Goal: Task Accomplishment & Management: Manage account settings

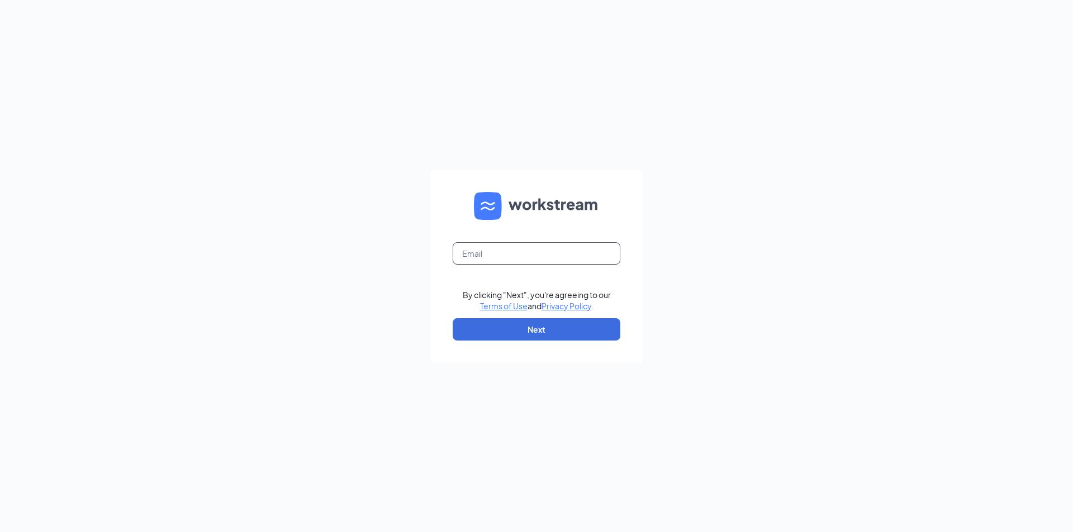
click at [534, 251] on input "text" at bounding box center [536, 253] width 168 height 22
type input "[EMAIL_ADDRESS][DOMAIN_NAME]"
click at [507, 334] on button "Next" at bounding box center [536, 329] width 168 height 22
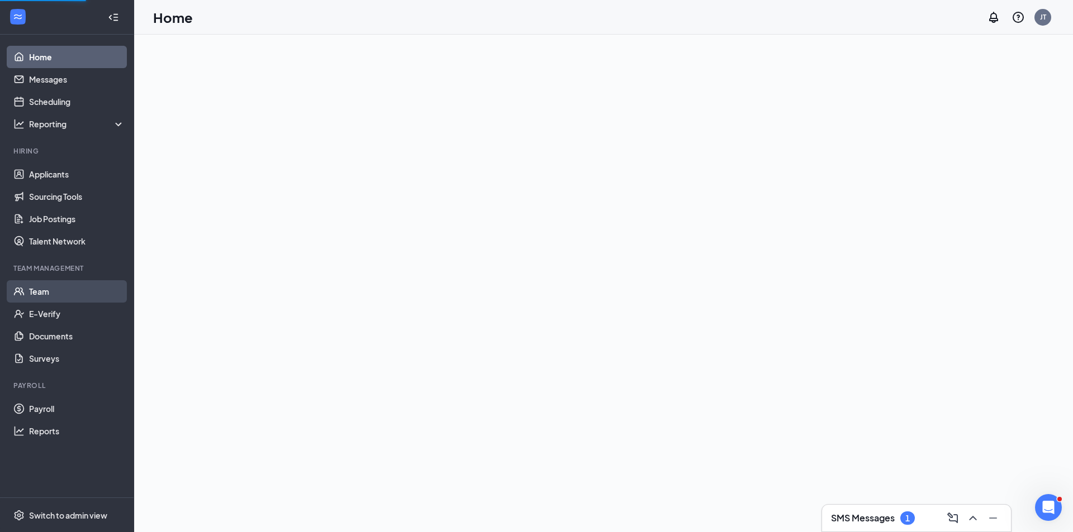
click at [39, 288] on link "Team" at bounding box center [77, 291] width 96 height 22
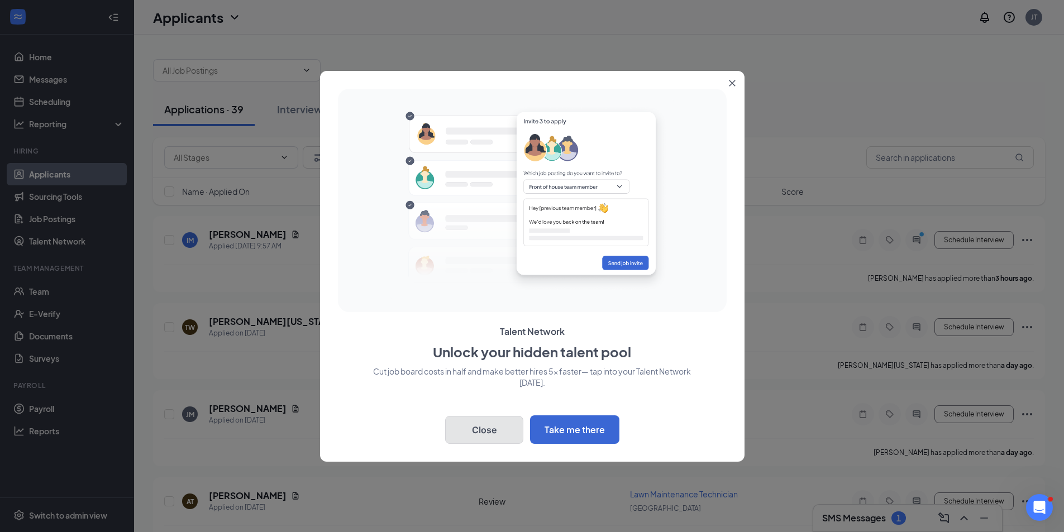
click at [488, 427] on button "Close" at bounding box center [484, 430] width 78 height 28
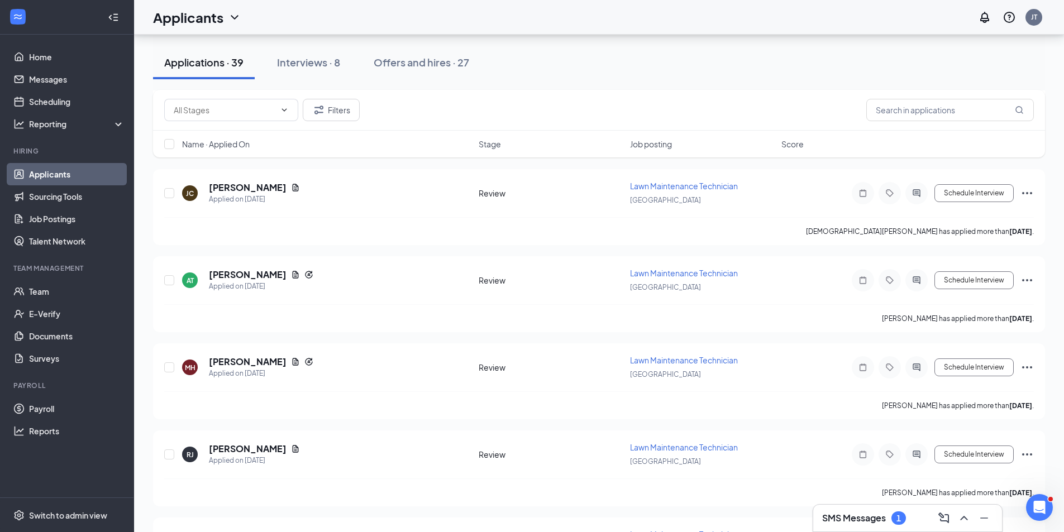
scroll to position [503, 0]
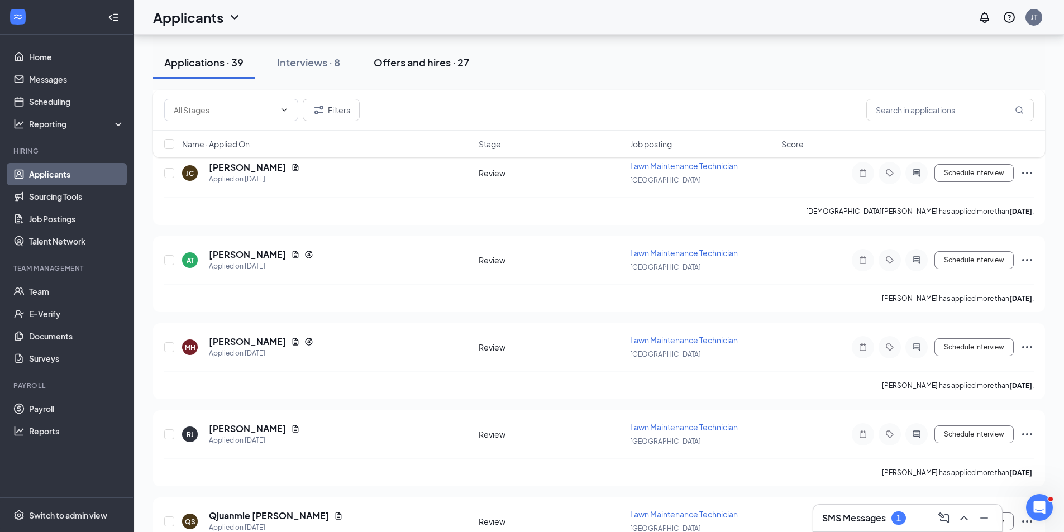
click at [426, 67] on div "Offers and hires · 27" at bounding box center [422, 62] width 96 height 14
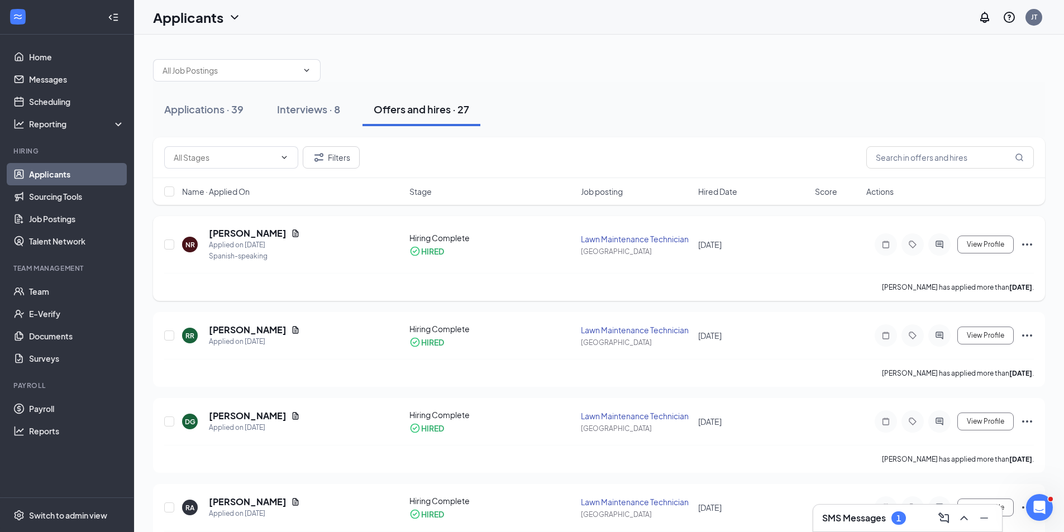
click at [1027, 242] on icon "Ellipses" at bounding box center [1027, 244] width 13 height 13
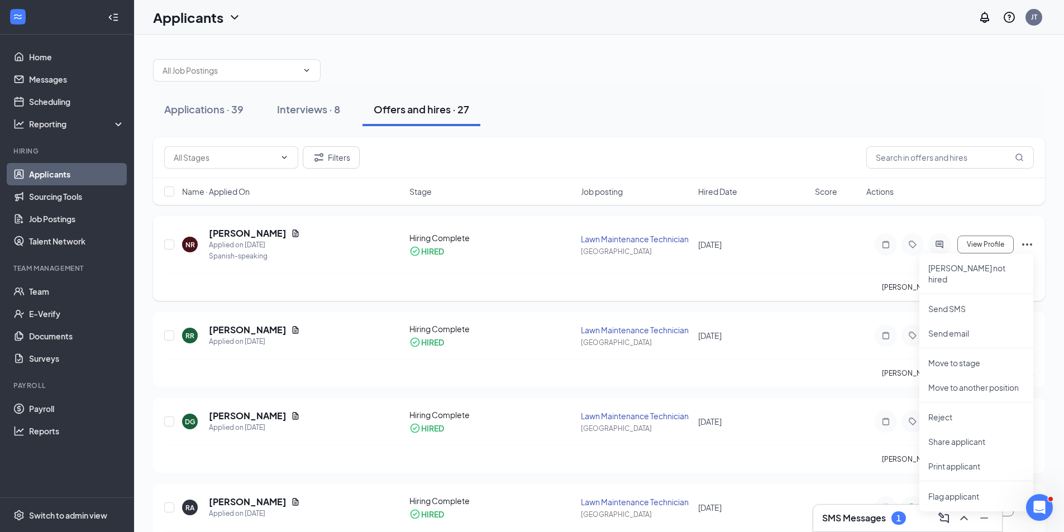
click at [837, 284] on div "Nicky Ramos has applied more than 7 days ago ." at bounding box center [599, 287] width 870 height 28
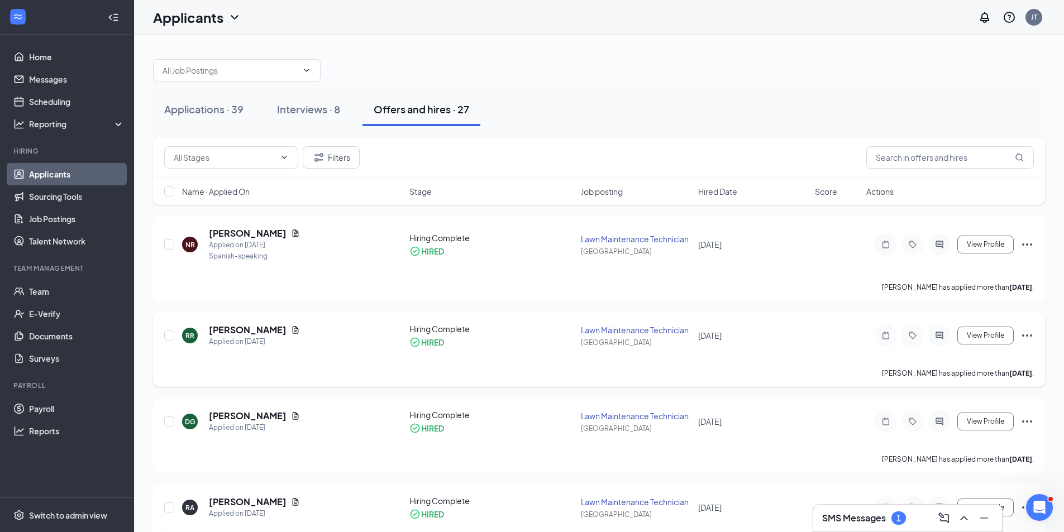
click at [1027, 336] on icon "Ellipses" at bounding box center [1027, 336] width 10 height 2
click at [951, 357] on p "Mark not hired" at bounding box center [976, 365] width 96 height 22
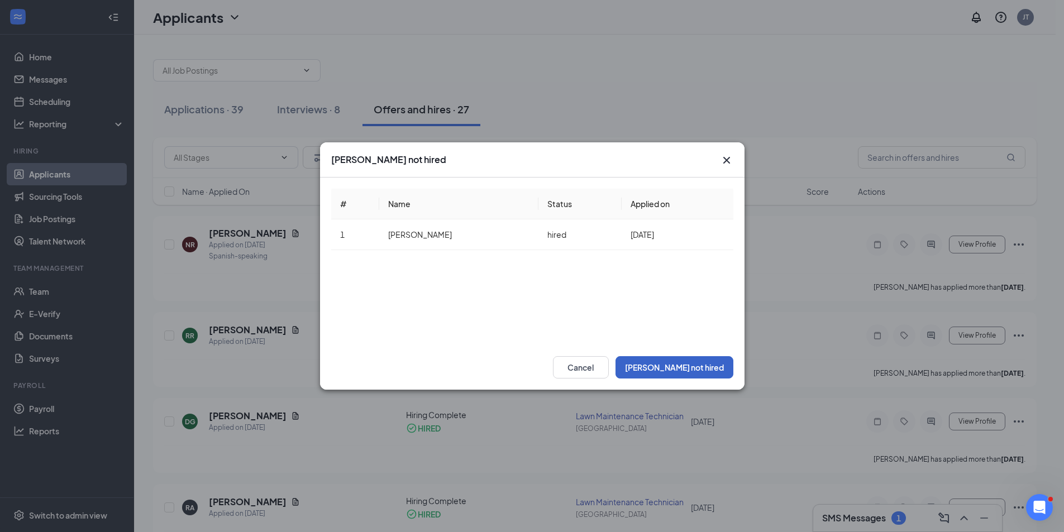
click at [699, 369] on button "Mark not hired" at bounding box center [675, 367] width 118 height 22
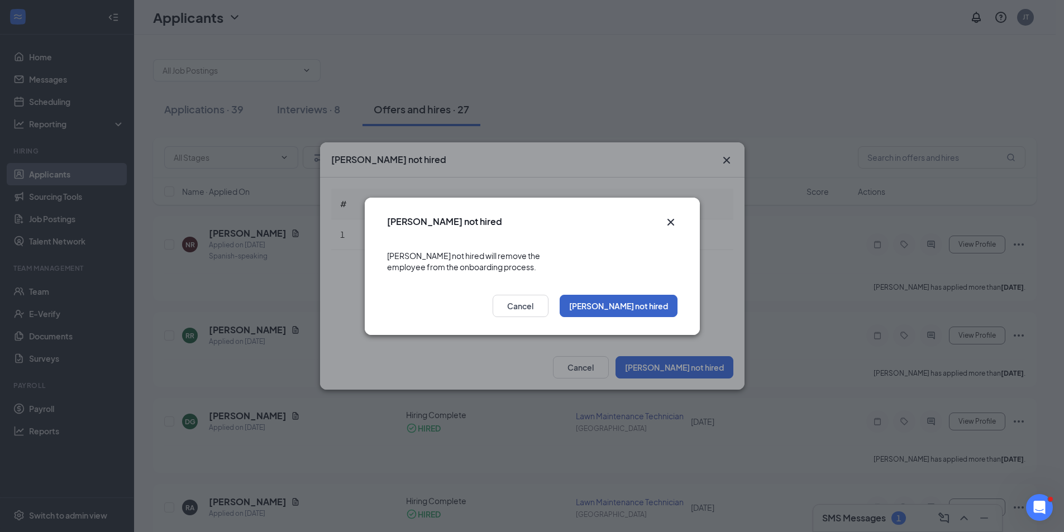
click at [647, 301] on button "Mark not hired" at bounding box center [619, 306] width 118 height 22
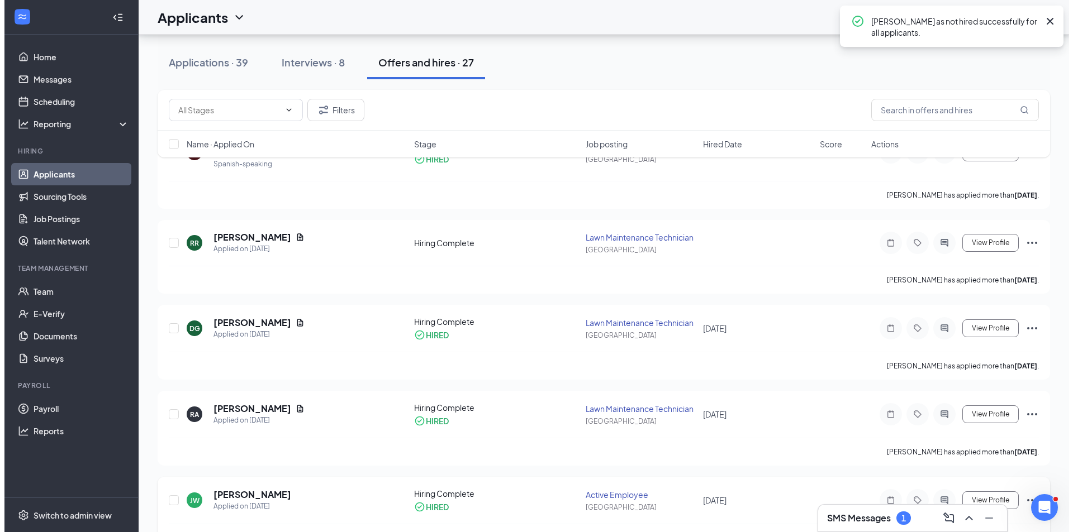
scroll to position [112, 0]
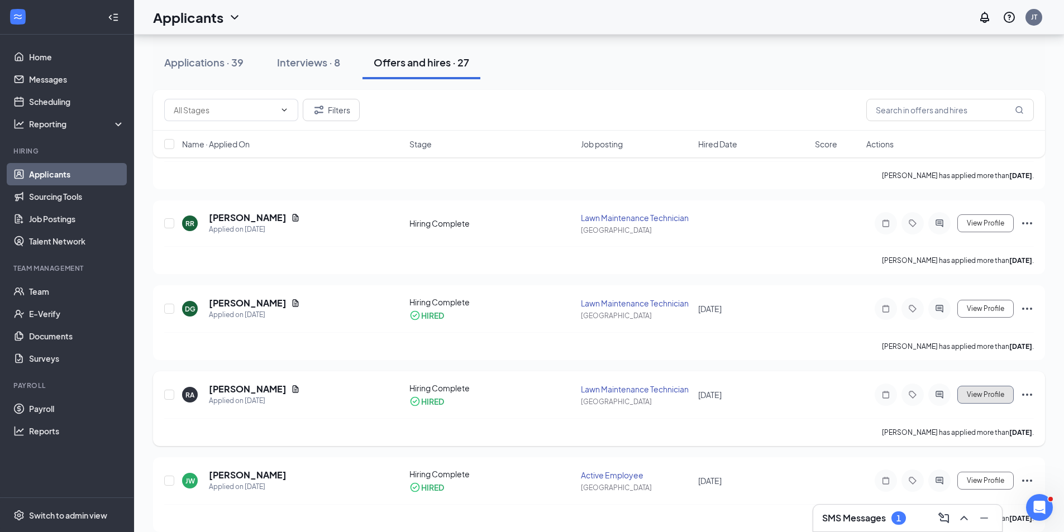
click at [982, 394] on span "View Profile" at bounding box center [985, 395] width 37 height 8
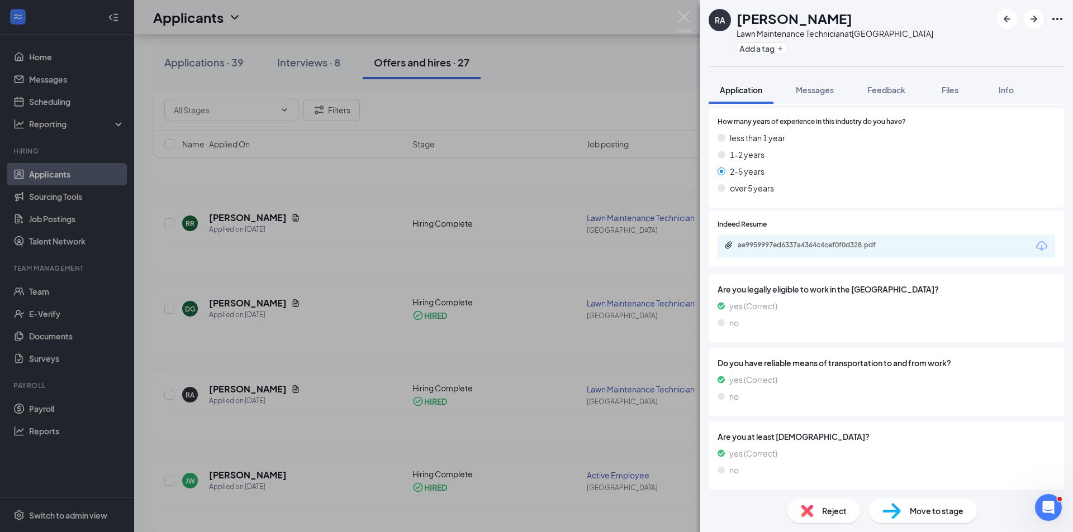
scroll to position [302, 0]
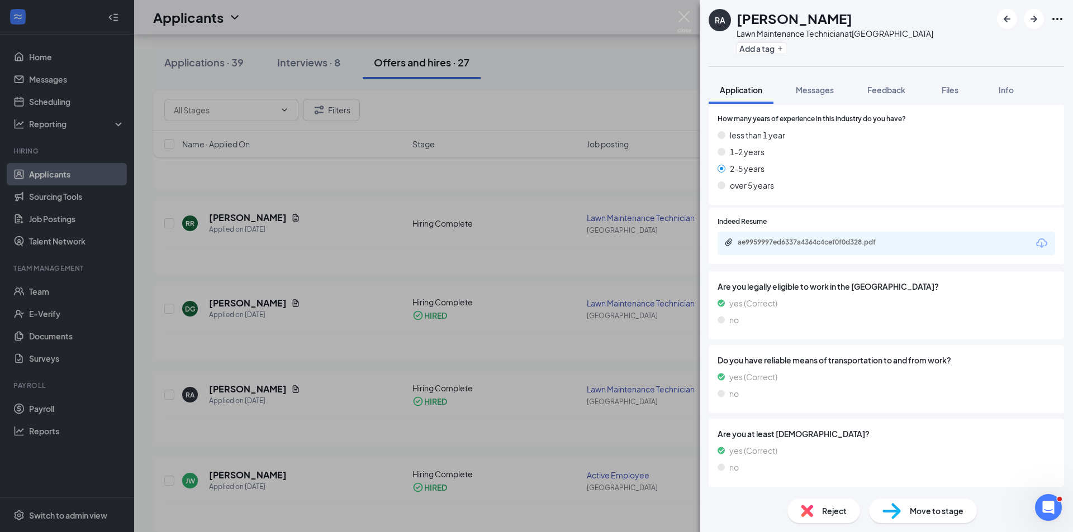
click at [930, 506] on span "Move to stage" at bounding box center [936, 511] width 54 height 12
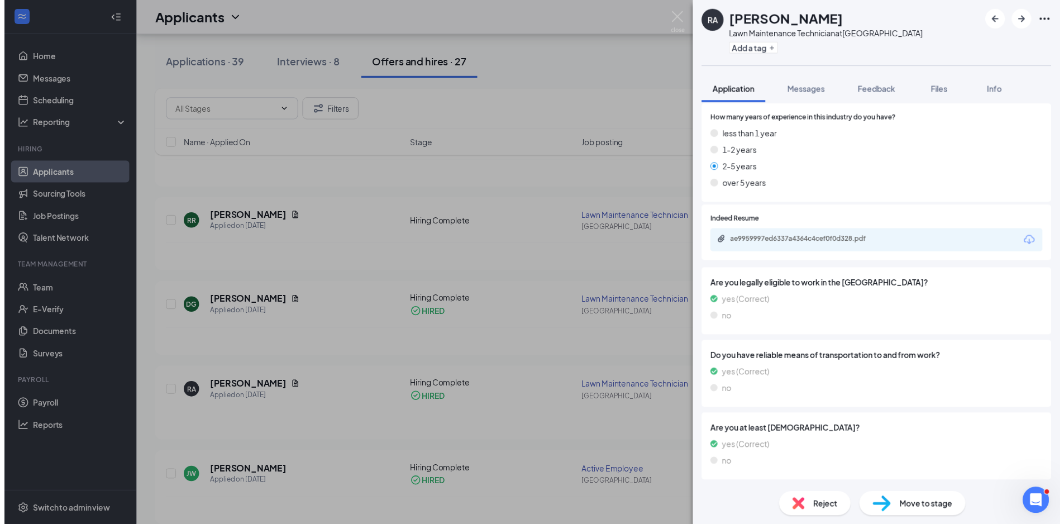
scroll to position [297, 0]
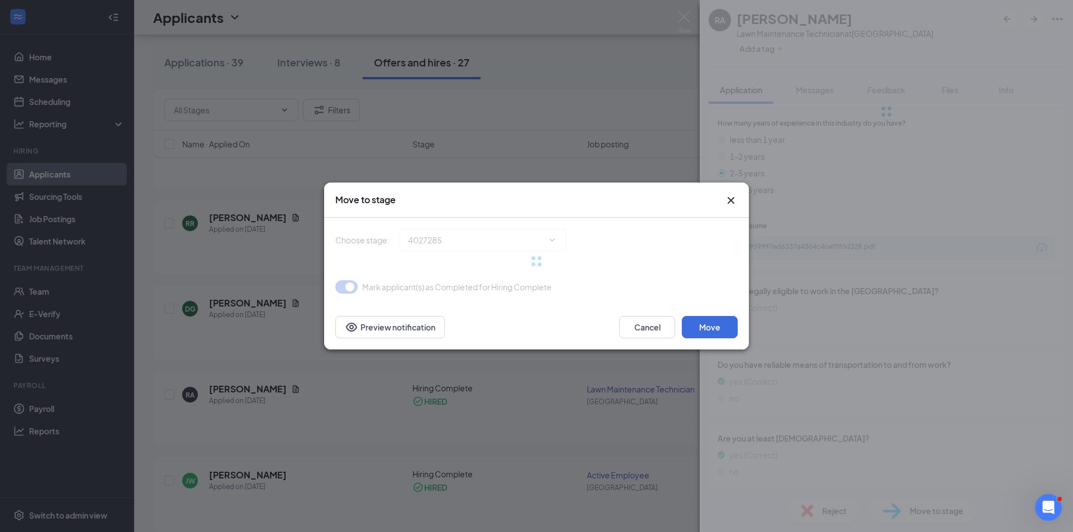
type input "Hiring Complete (current stage)"
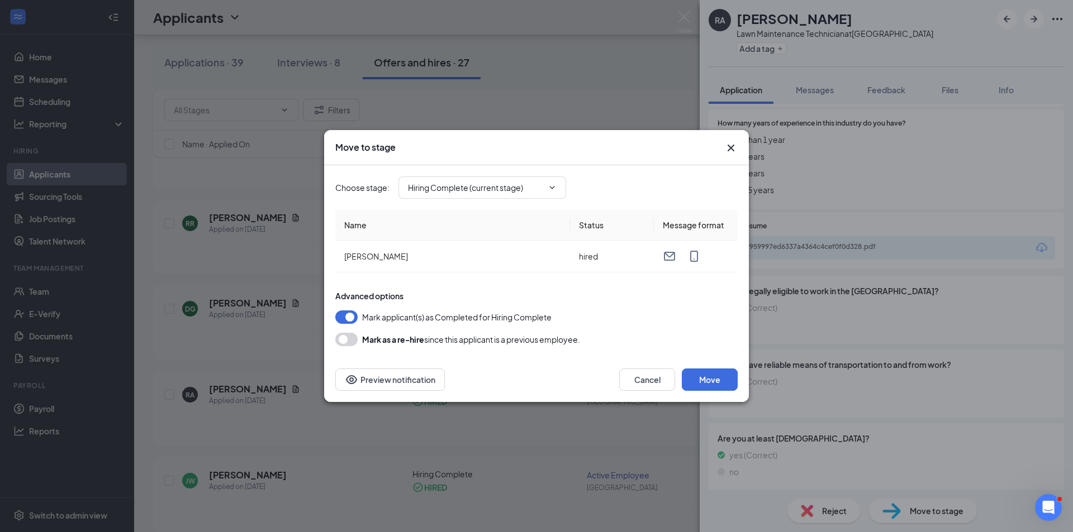
click at [736, 150] on icon "Cross" at bounding box center [730, 147] width 13 height 13
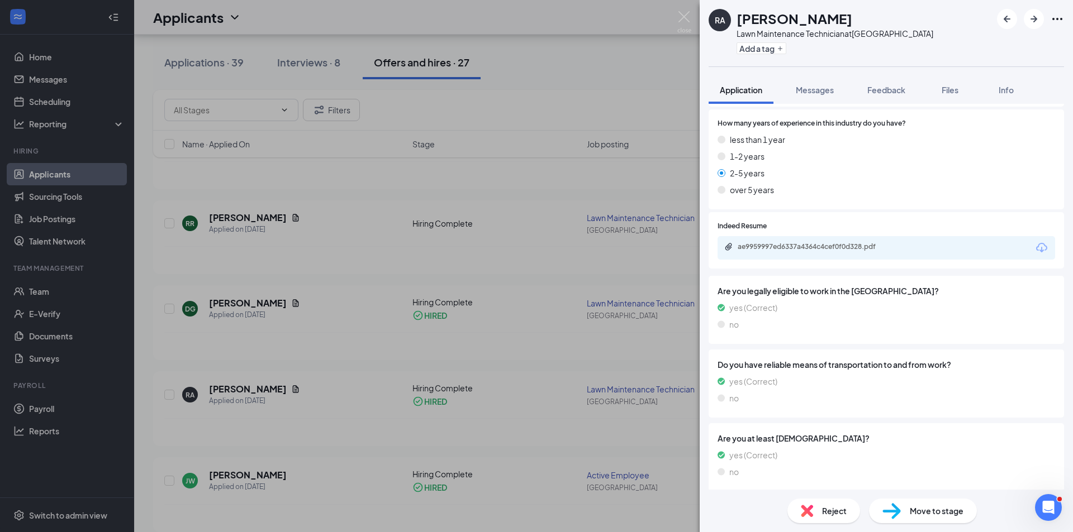
click at [1054, 13] on icon "Ellipses" at bounding box center [1056, 18] width 13 height 13
click at [78, 299] on div "RA Rey Alvarez Lawn Maintenance Technician at Spring Hill Add a tag Application…" at bounding box center [536, 266] width 1073 height 532
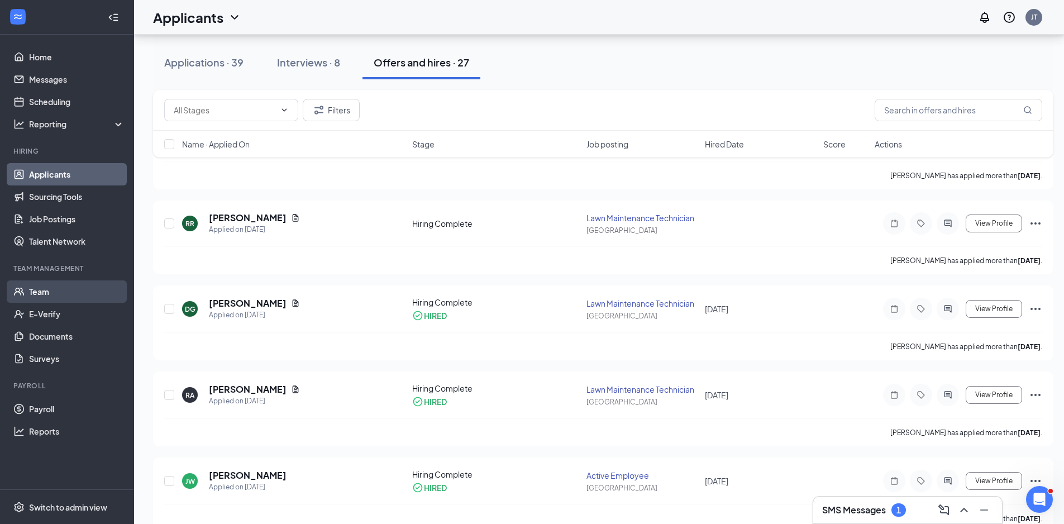
click at [41, 290] on link "Team" at bounding box center [77, 291] width 96 height 22
